Goal: Task Accomplishment & Management: Use online tool/utility

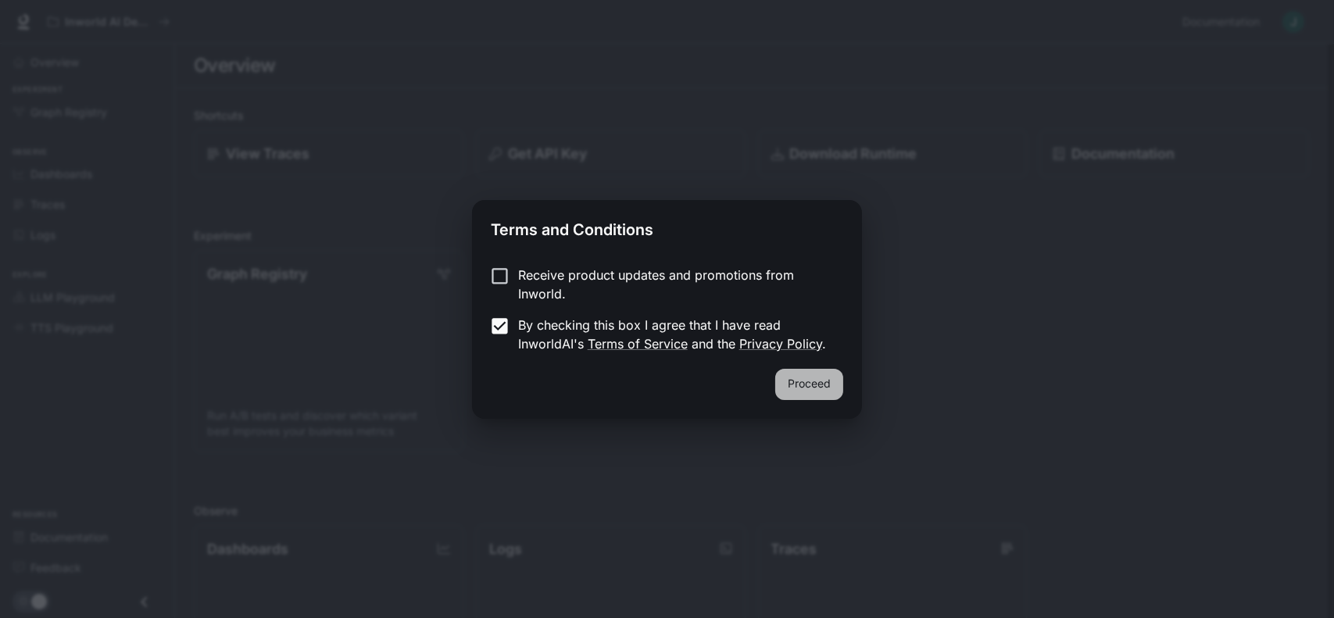
click at [799, 388] on button "Proceed" at bounding box center [809, 384] width 68 height 31
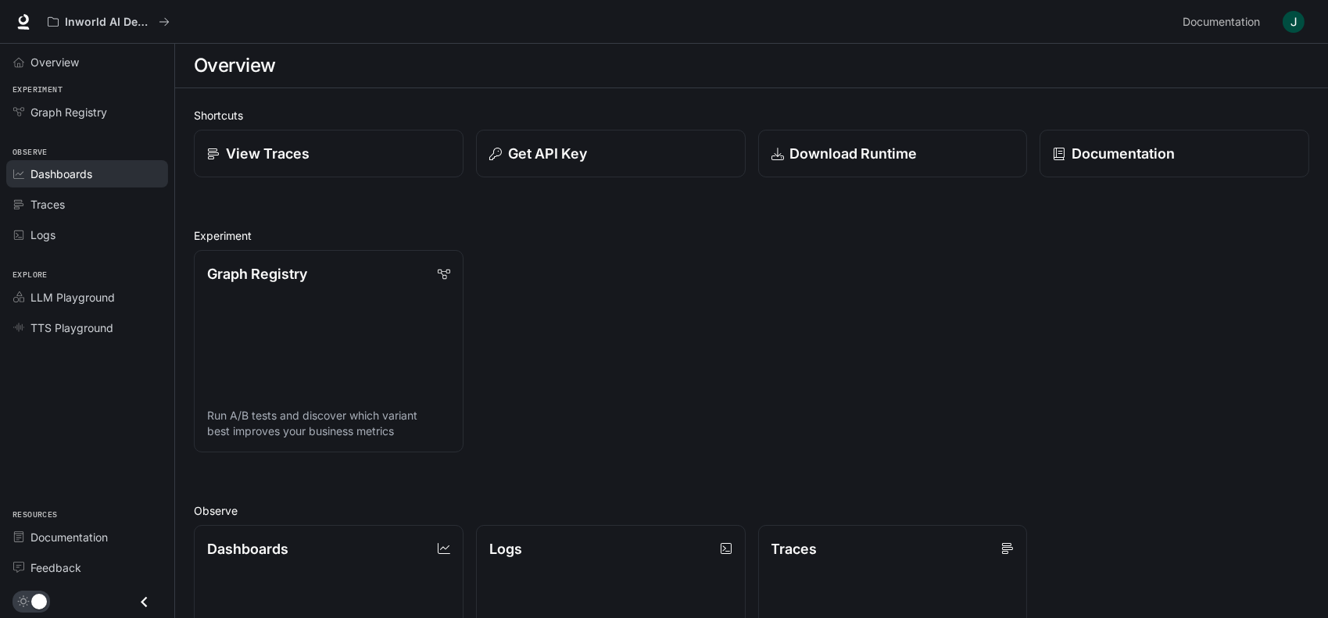
click at [97, 183] on link "Dashboards" at bounding box center [87, 173] width 162 height 27
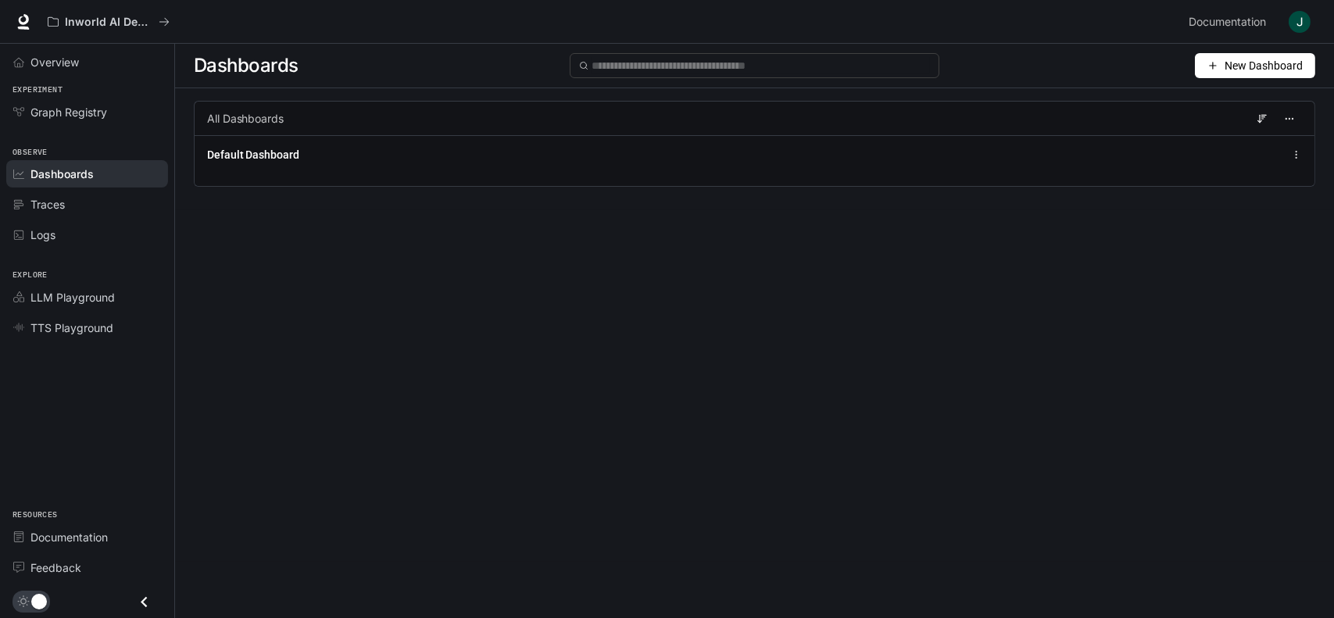
click at [1222, 65] on button "New Dashboard" at bounding box center [1255, 65] width 120 height 25
click at [1213, 92] on div "Create dashboard" at bounding box center [1237, 99] width 130 height 17
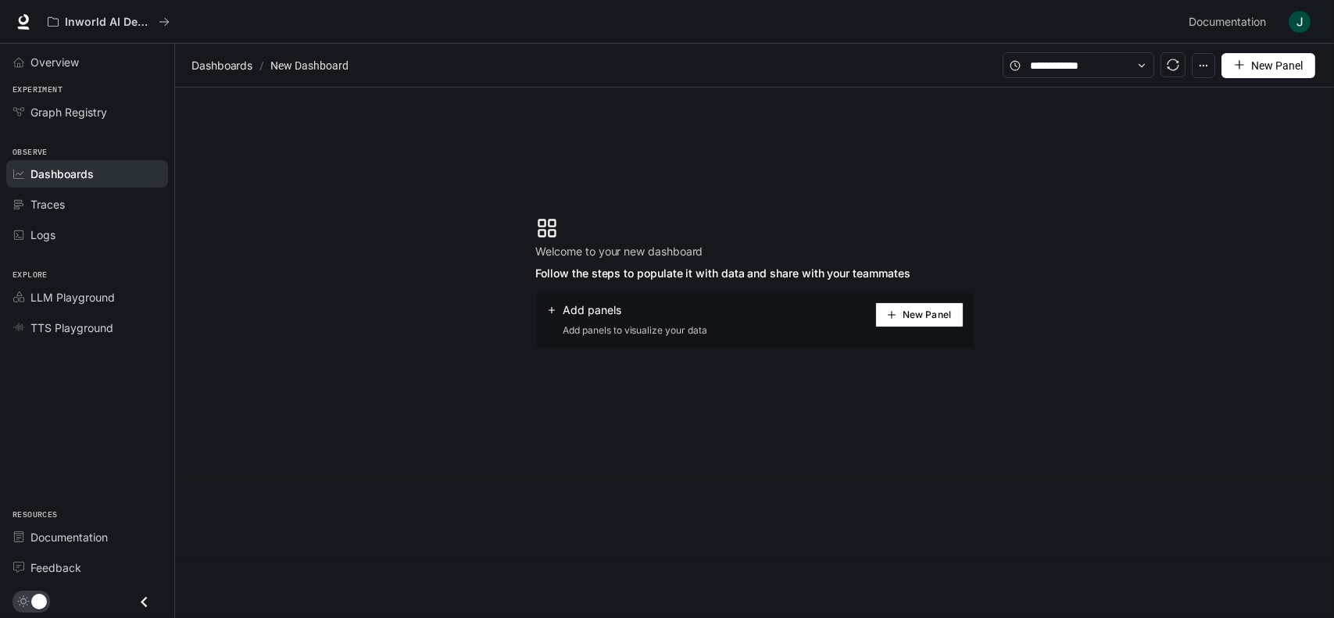
click at [907, 315] on span "New Panel" at bounding box center [927, 315] width 48 height 8
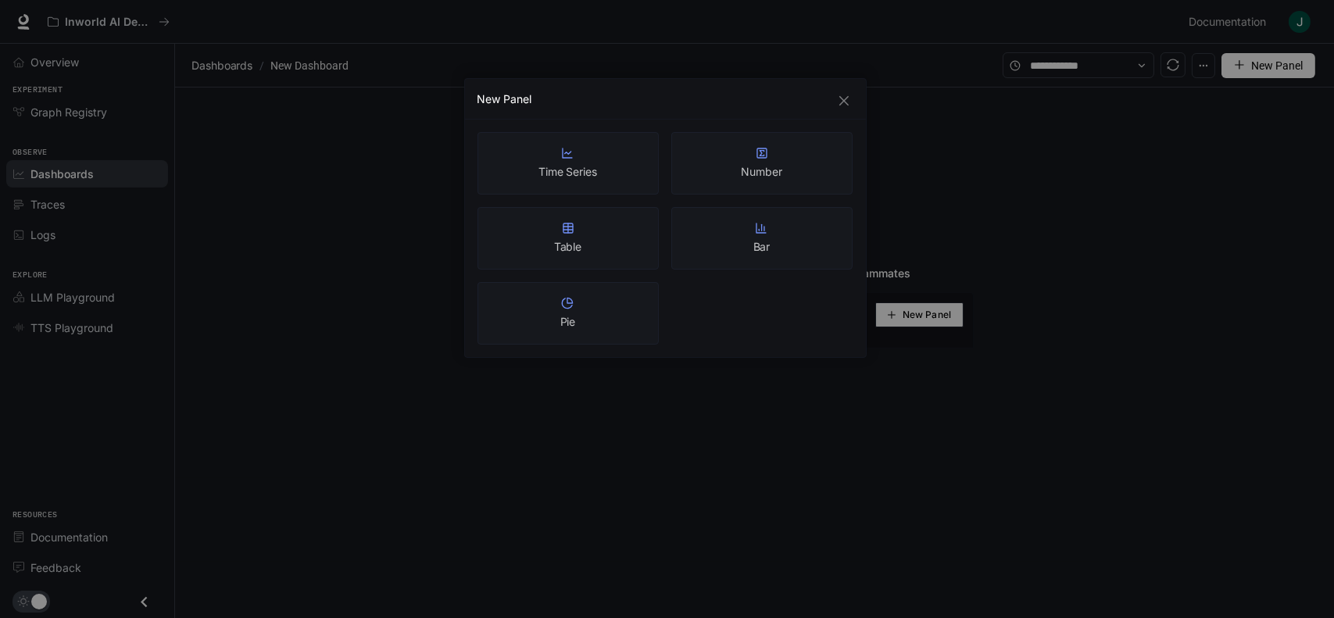
click at [846, 111] on div "New Panel" at bounding box center [665, 99] width 401 height 41
click at [847, 105] on icon "close" at bounding box center [844, 101] width 13 height 13
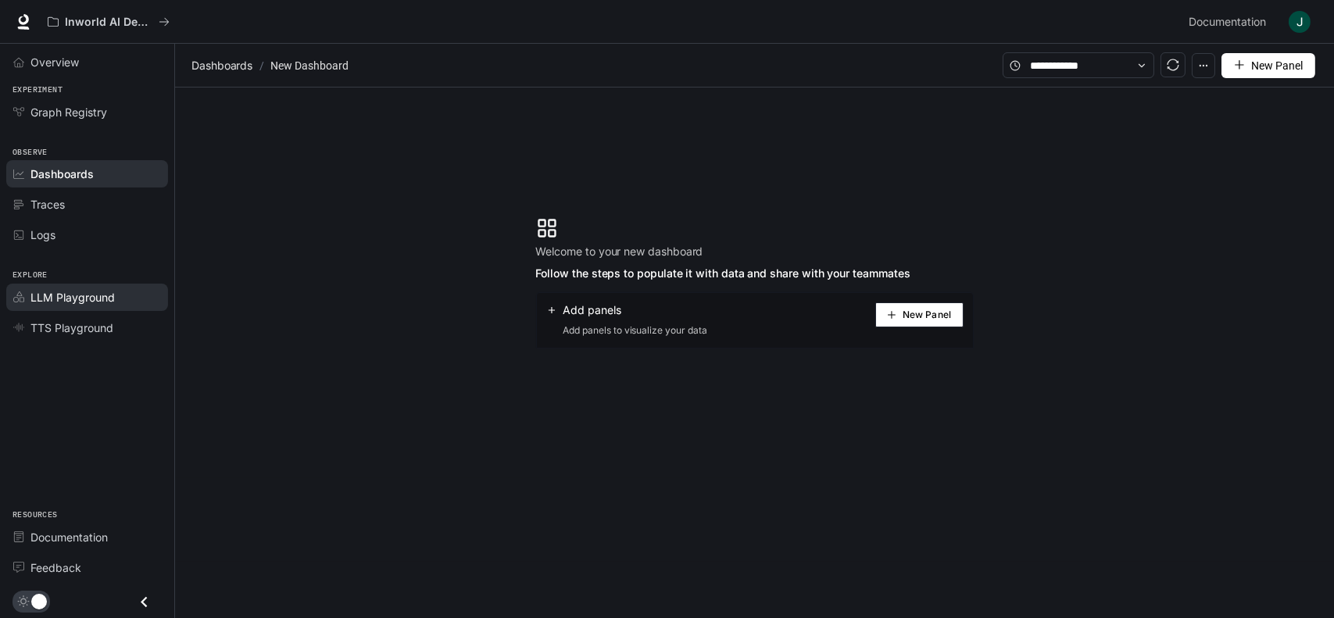
click at [45, 302] on span "LLM Playground" at bounding box center [72, 297] width 84 height 16
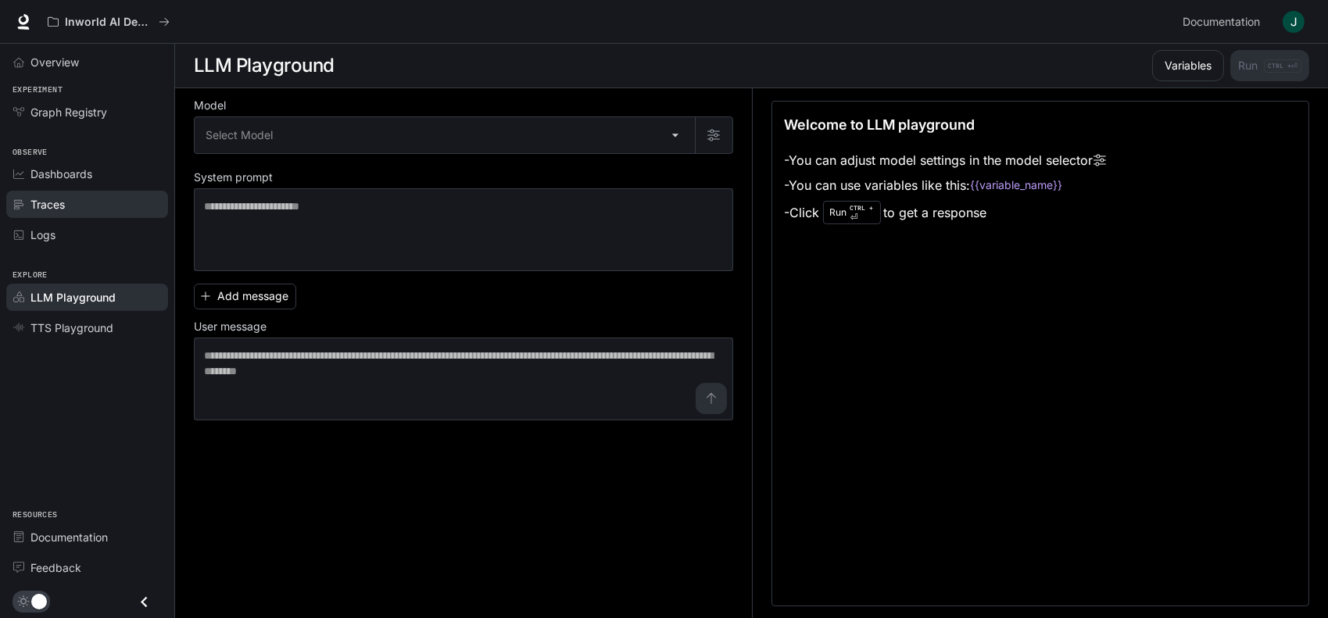
click at [78, 196] on div "Traces" at bounding box center [95, 204] width 131 height 16
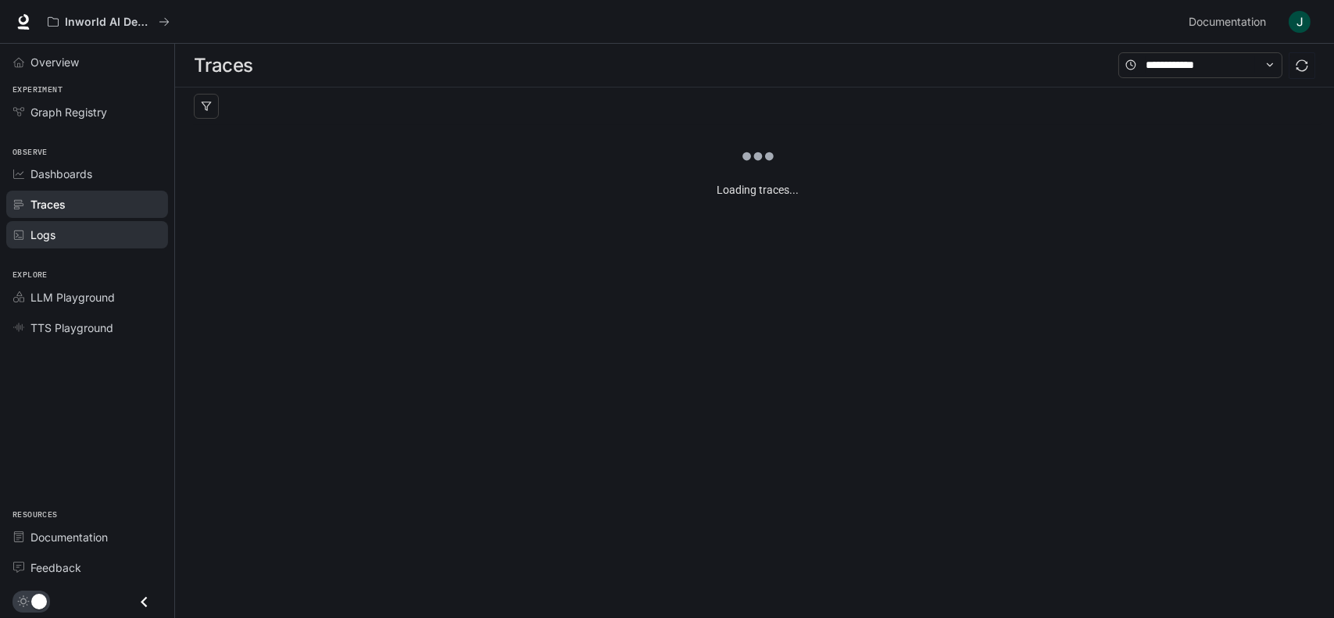
click at [81, 224] on link "Logs" at bounding box center [87, 234] width 162 height 27
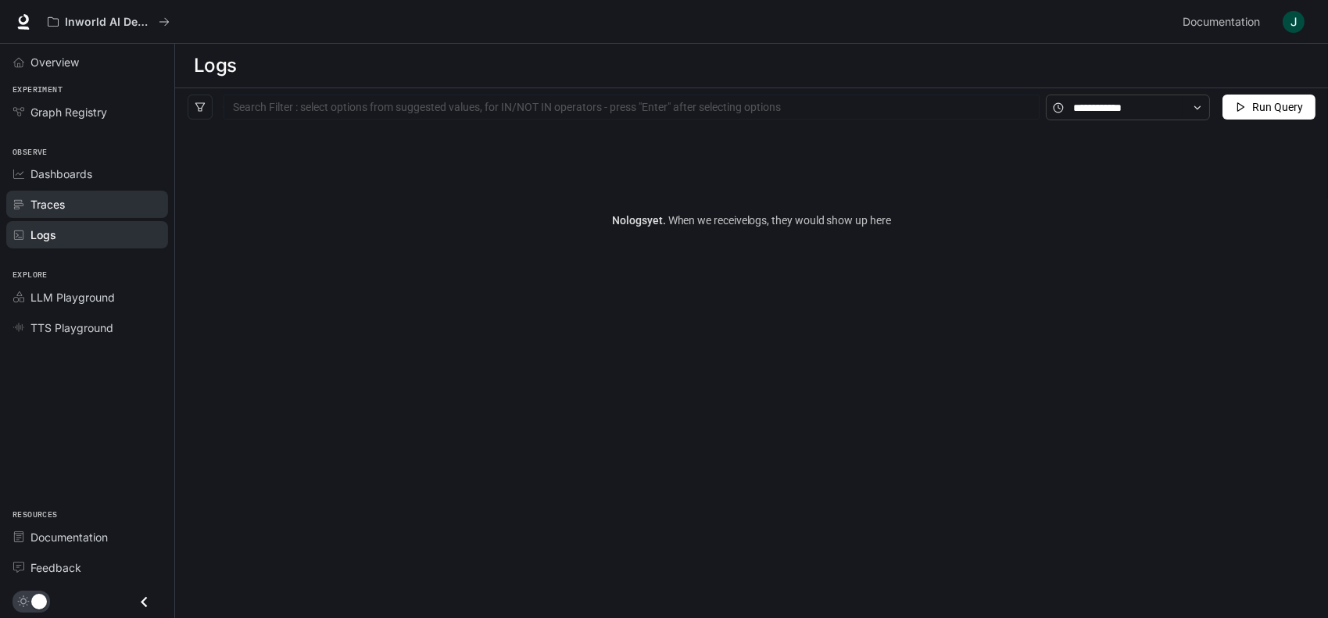
click at [82, 193] on link "Traces" at bounding box center [87, 204] width 162 height 27
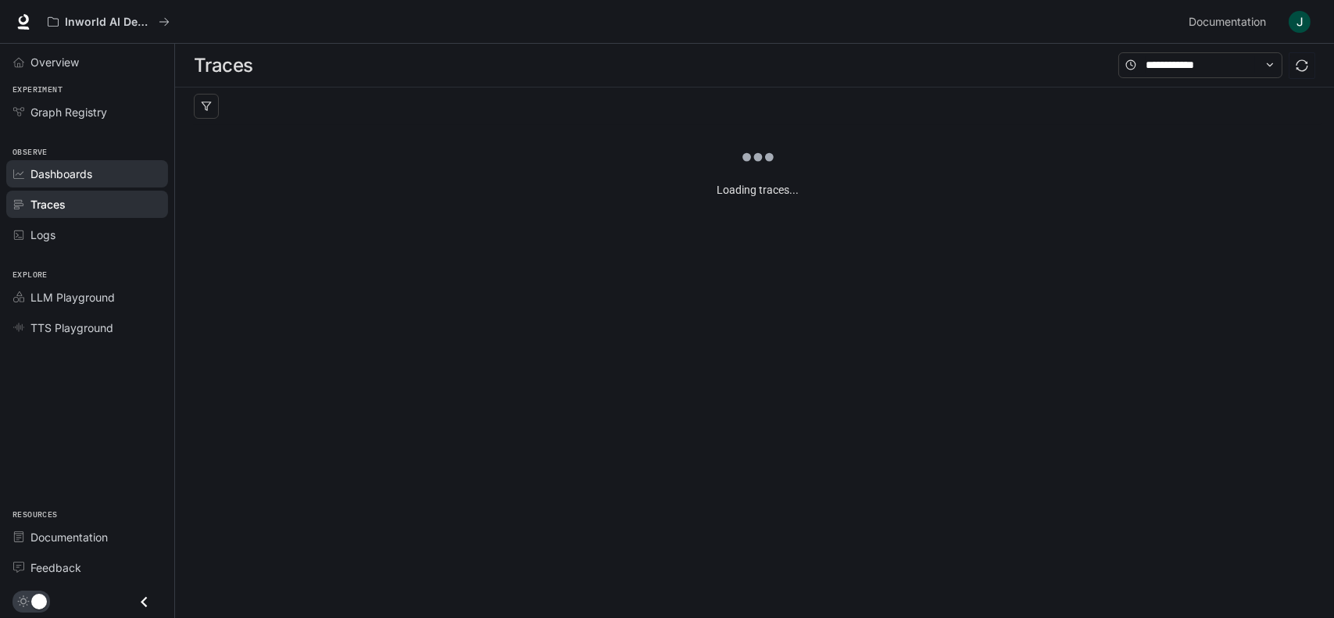
click at [82, 176] on span "Dashboards" at bounding box center [61, 174] width 62 height 16
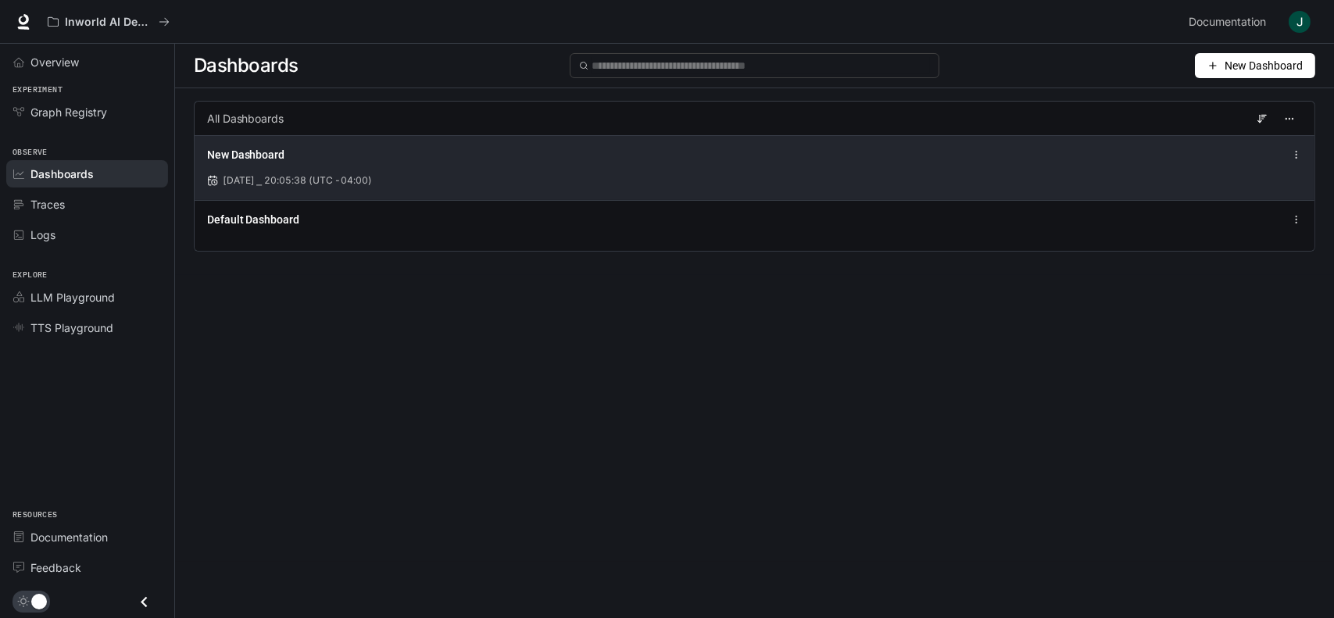
click at [1120, 170] on div "New Dashboard [DATE] ⎯ 20:05:38 (UTC -04:00)" at bounding box center [755, 167] width 1120 height 65
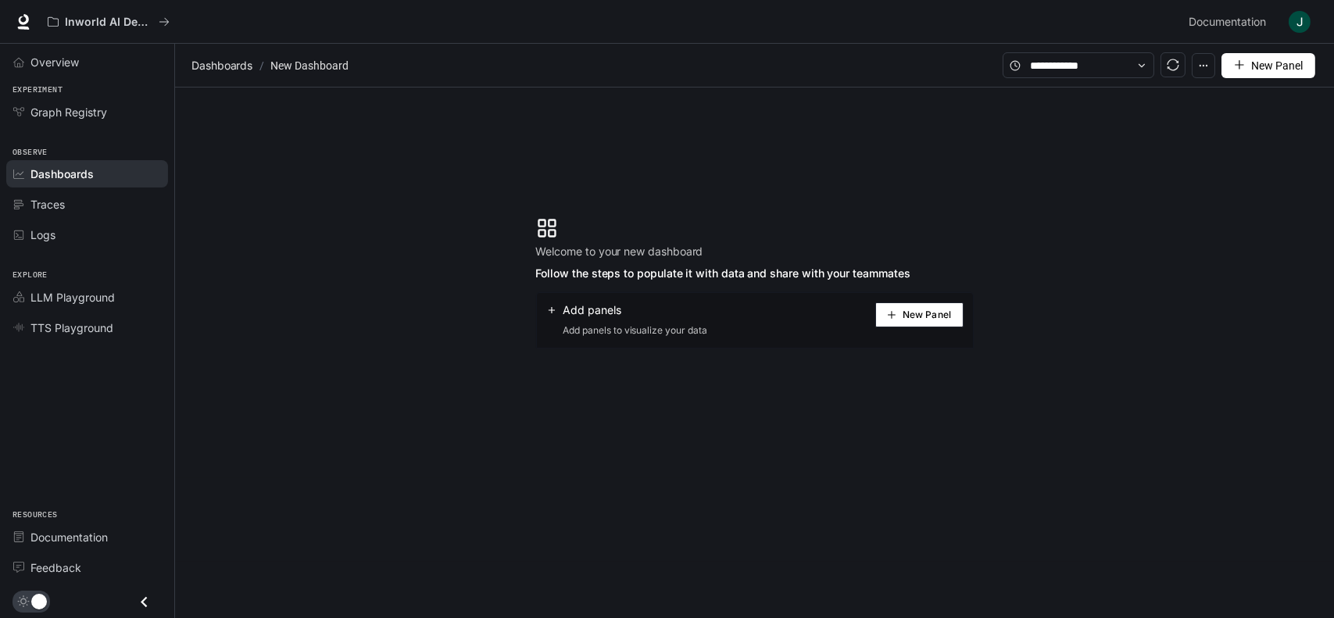
click at [957, 304] on button "New Panel" at bounding box center [919, 314] width 88 height 25
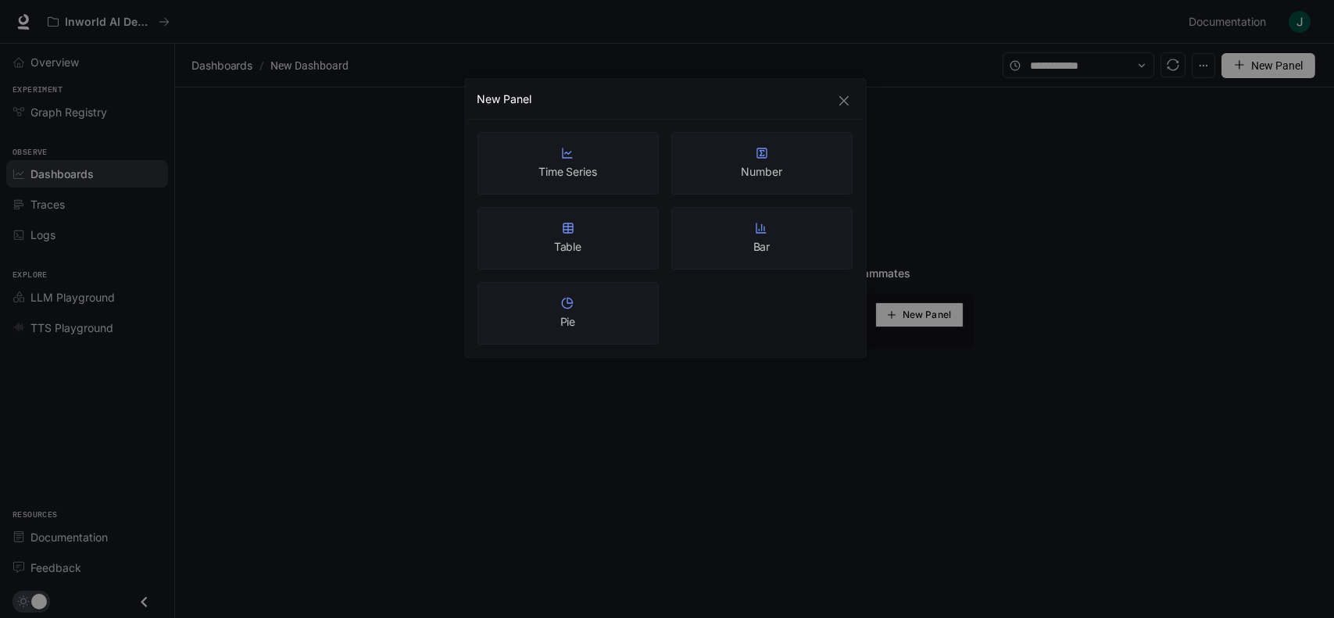
click at [621, 224] on div "Table" at bounding box center [568, 238] width 181 height 63
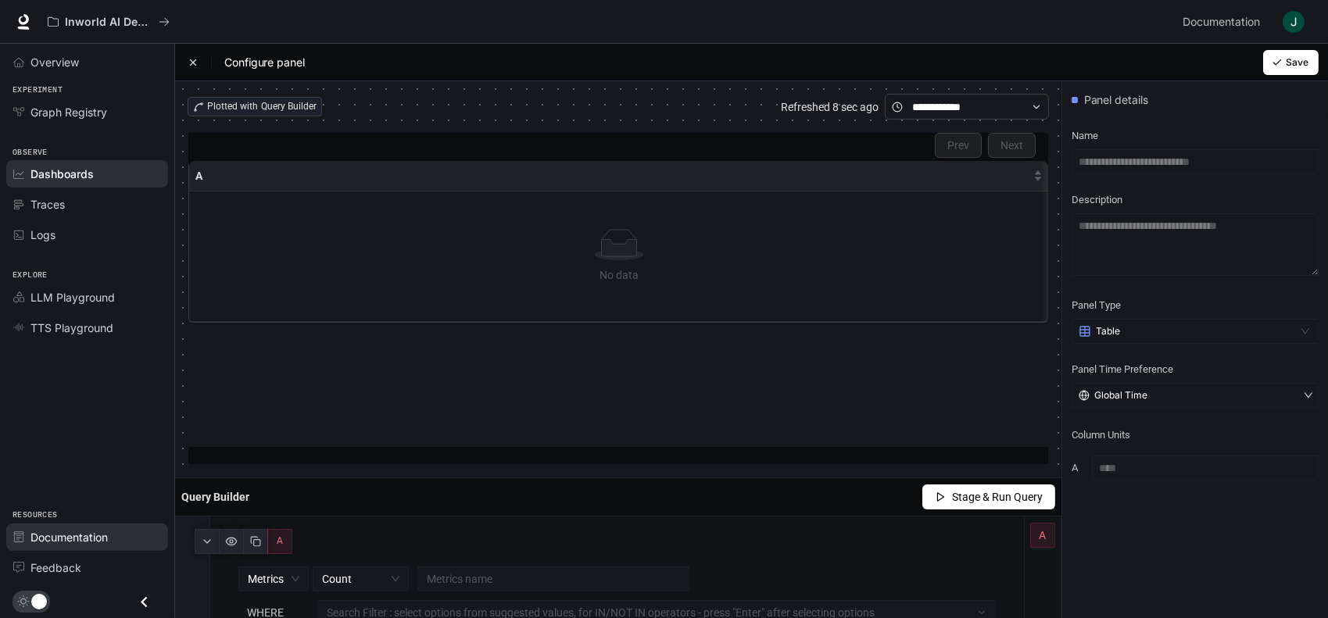
click at [59, 542] on span "Documentation" at bounding box center [68, 537] width 77 height 16
